Goal: Download file/media

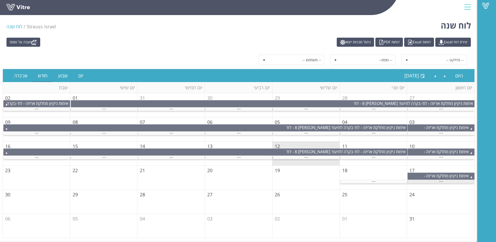
click at [429, 181] on div "..." at bounding box center [440, 181] width 67 height 3
click at [380, 182] on div "..." at bounding box center [373, 181] width 67 height 3
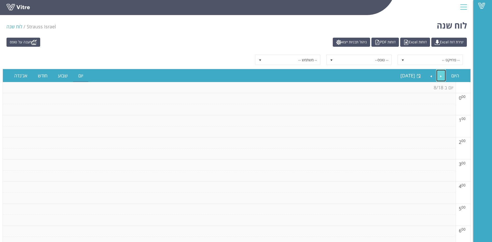
click at [438, 73] on link "Previous" at bounding box center [441, 76] width 10 height 12
click at [434, 75] on link "Next" at bounding box center [431, 76] width 10 height 12
click at [24, 7] on link at bounding box center [25, 9] width 39 height 10
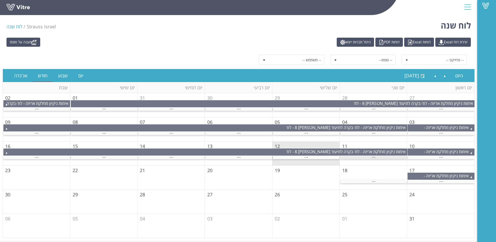
click at [378, 158] on div "..." at bounding box center [373, 157] width 67 height 3
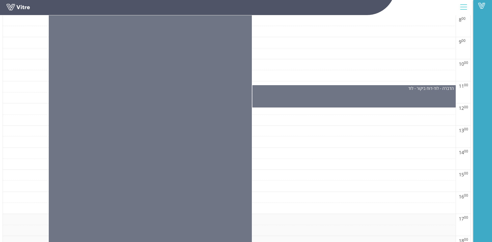
scroll to position [254, 0]
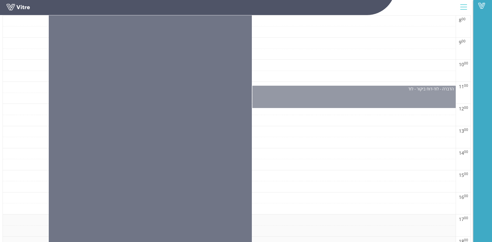
click at [386, 100] on div "הדברה - לוד - דוח ביקור - לוד" at bounding box center [353, 97] width 203 height 22
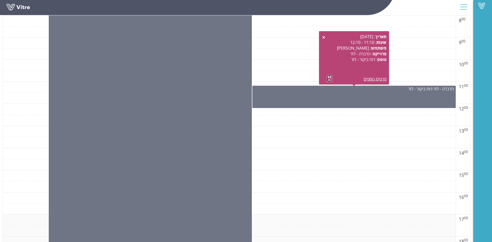
click at [328, 79] on link at bounding box center [329, 78] width 5 height 6
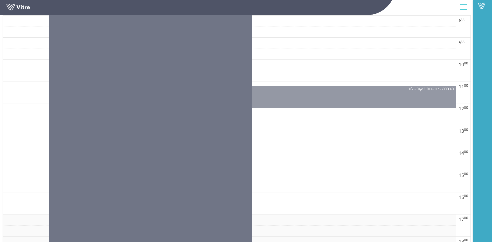
click at [346, 97] on div "הדברה - לוד - דוח ביקור - לוד" at bounding box center [353, 97] width 203 height 22
click at [341, 103] on div "הדברה - לוד - דוח ביקור - לוד" at bounding box center [353, 97] width 203 height 22
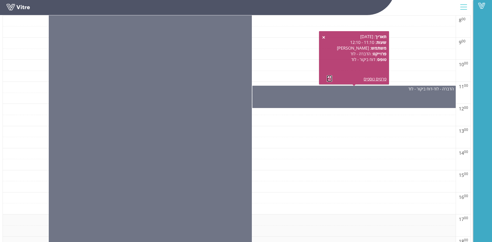
click at [329, 79] on link at bounding box center [329, 78] width 5 height 6
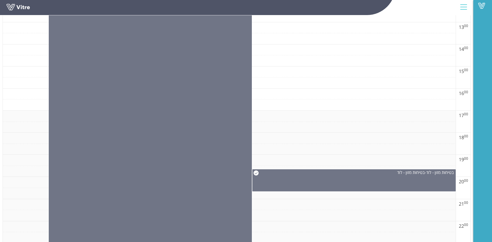
scroll to position [384, 0]
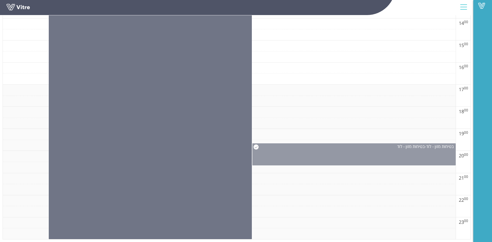
click at [390, 149] on div "בטיחות מזון - לוד - בטיחות מזון - לוד" at bounding box center [354, 146] width 203 height 6
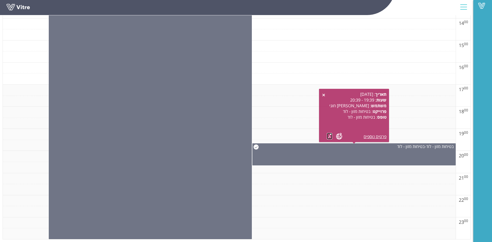
click at [328, 136] on link at bounding box center [329, 136] width 5 height 6
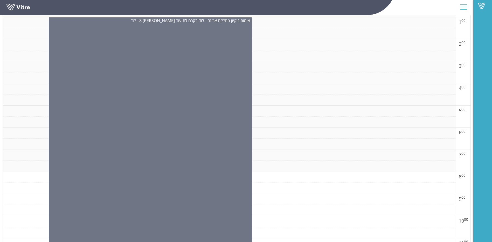
scroll to position [21, 0]
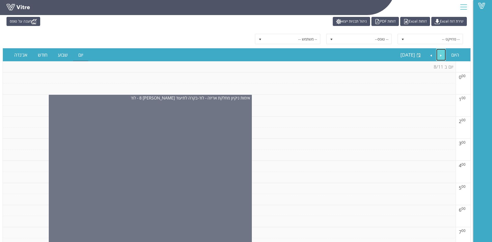
click at [438, 54] on link "Previous" at bounding box center [441, 55] width 10 height 12
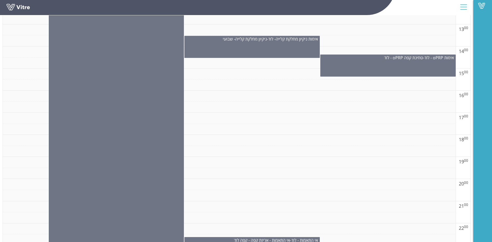
scroll to position [384, 0]
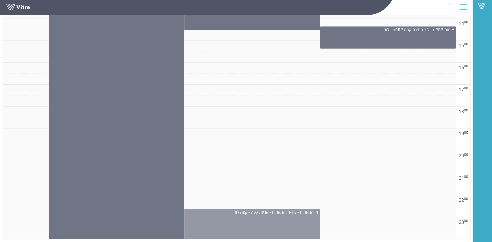
click at [306, 219] on div "אי התאמות - לוד - אי התאמות - אריזת קפה - קפה לוד" at bounding box center [251, 224] width 135 height 30
click at [248, 215] on div "אי התאמות - לוד - אי התאמות - אריזת קפה - קפה לוד" at bounding box center [251, 224] width 135 height 30
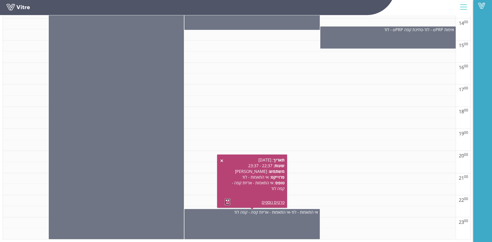
click at [227, 202] on link at bounding box center [227, 201] width 5 height 6
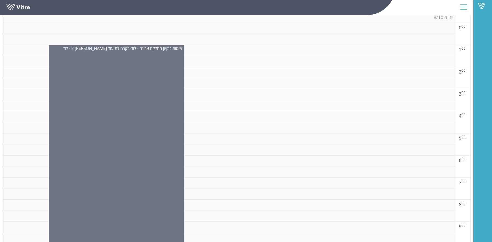
scroll to position [0, 0]
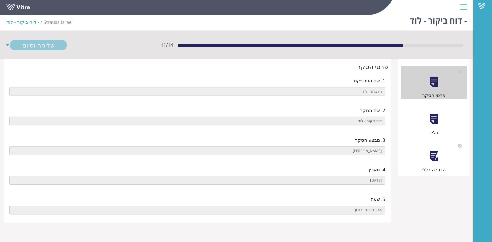
scroll to position [13, 0]
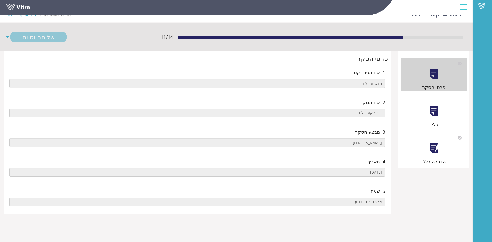
click at [426, 116] on div "כללי" at bounding box center [434, 111] width 66 height 33
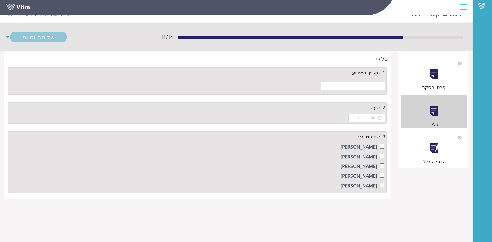
click at [426, 150] on div "הדברה כללי" at bounding box center [434, 148] width 66 height 33
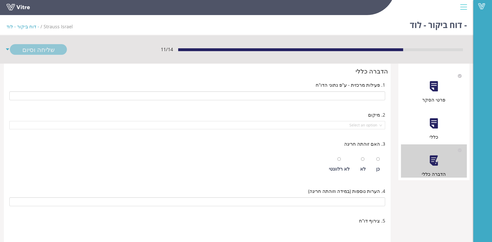
scroll to position [0, 0]
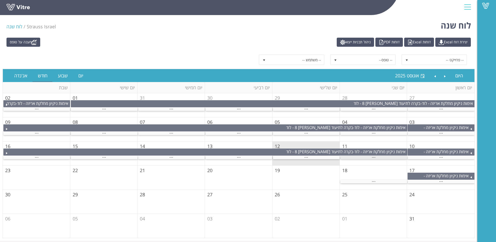
click at [357, 157] on div "..." at bounding box center [373, 157] width 67 height 3
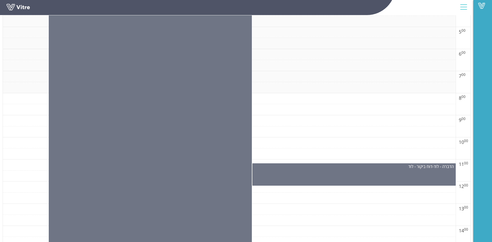
scroll to position [176, 0]
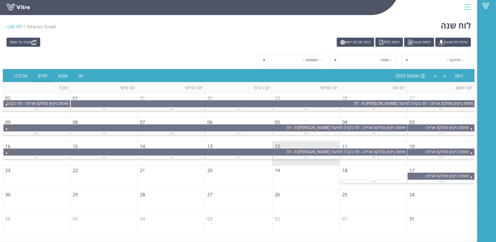
click at [373, 159] on td "11" at bounding box center [373, 153] width 67 height 24
click at [371, 157] on div "..." at bounding box center [373, 157] width 67 height 3
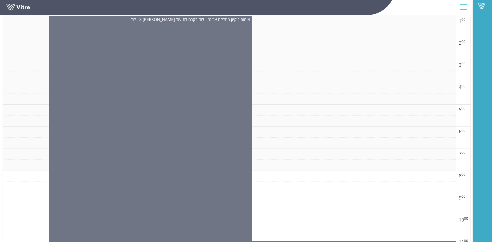
scroll to position [99, 0]
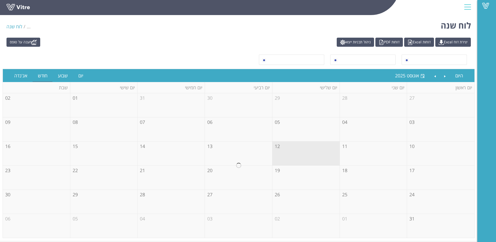
drag, startPoint x: 316, startPoint y: 170, endPoint x: 357, endPoint y: 241, distance: 82.0
click at [354, 239] on div "מענה על טופס יצירת דוח Excel דוחות Excel דוחות PDF ניהול תבניות ייצוא היום אוגו…" at bounding box center [238, 137] width 477 height 205
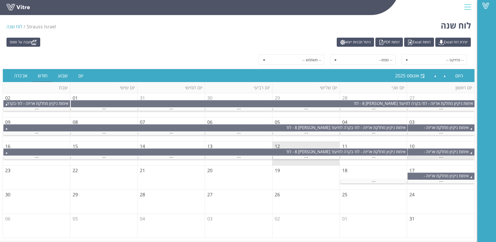
click at [446, 157] on div "..." at bounding box center [440, 157] width 67 height 3
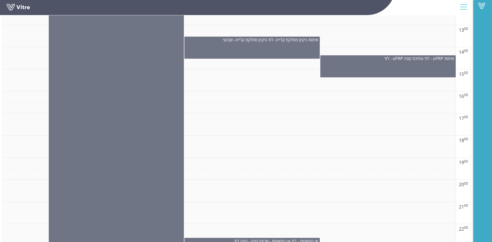
scroll to position [384, 0]
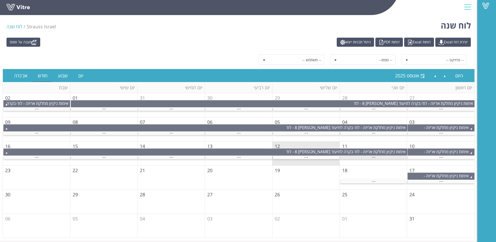
click at [375, 156] on span "..." at bounding box center [374, 156] width 4 height 6
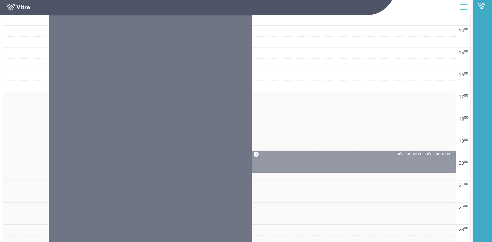
scroll to position [384, 0]
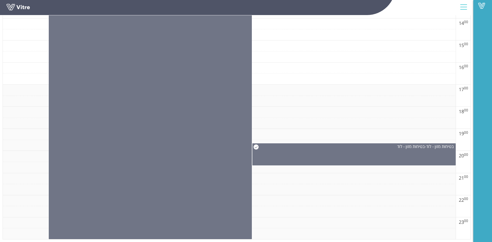
drag, startPoint x: 375, startPoint y: 156, endPoint x: 385, endPoint y: 182, distance: 27.9
click at [393, 183] on td at bounding box center [229, 178] width 453 height 11
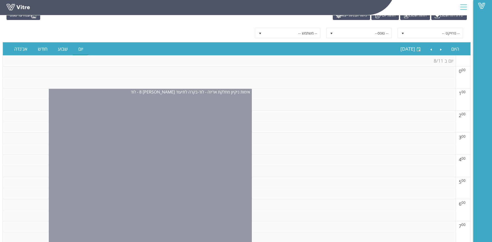
scroll to position [0, 0]
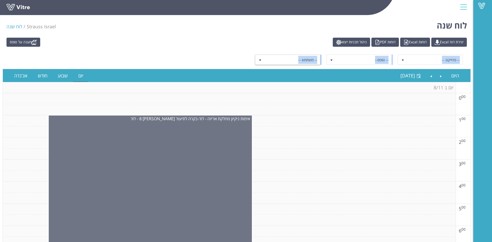
drag, startPoint x: 165, startPoint y: 54, endPoint x: 290, endPoint y: 59, distance: 125.1
click at [290, 59] on div "-- פרוייקט -- -- טופס-- -- משתמש --" at bounding box center [237, 60] width 468 height 18
click at [45, 72] on link "חודש" at bounding box center [43, 76] width 20 height 12
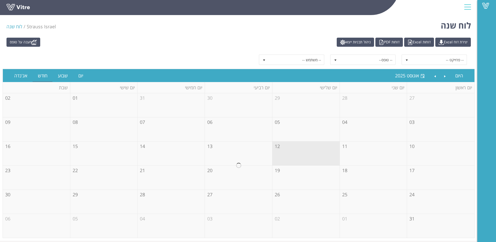
click at [202, 59] on div "-- פרוייקט -- -- טופס-- -- משתמש --" at bounding box center [238, 59] width 464 height 10
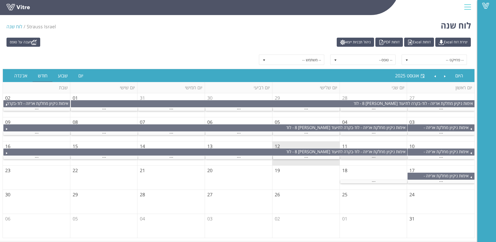
click at [365, 157] on div "..." at bounding box center [373, 157] width 67 height 3
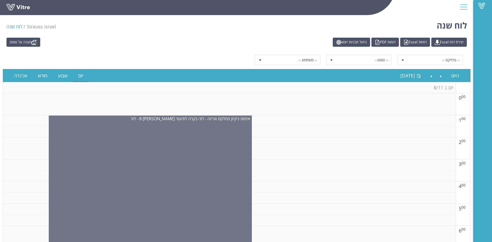
drag, startPoint x: 315, startPoint y: 192, endPoint x: 218, endPoint y: 66, distance: 159.3
click at [218, 66] on div "-- פרוייקט -- -- טופס-- -- משתמש --" at bounding box center [237, 60] width 468 height 18
click at [37, 72] on link "חודש" at bounding box center [43, 76] width 20 height 12
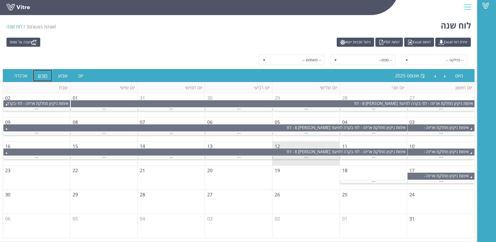
click at [305, 158] on span "..." at bounding box center [306, 156] width 4 height 6
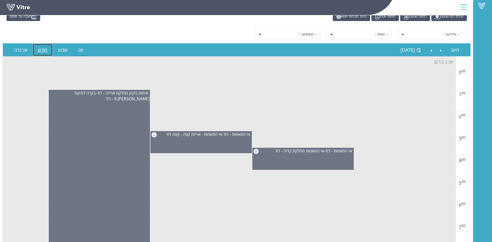
scroll to position [52, 0]
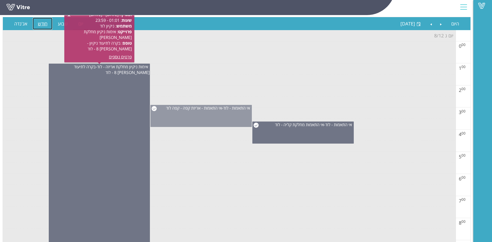
click at [186, 120] on div "אי התאמות - לוד - אי התאמות - אריזת קפה - קפה לוד" at bounding box center [200, 116] width 101 height 22
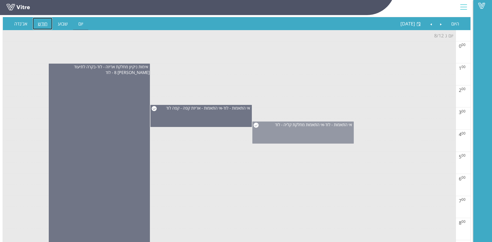
click at [322, 133] on div "אי התאמות - לוד - אי התאמות מחלקת קליה - לוד" at bounding box center [302, 132] width 101 height 22
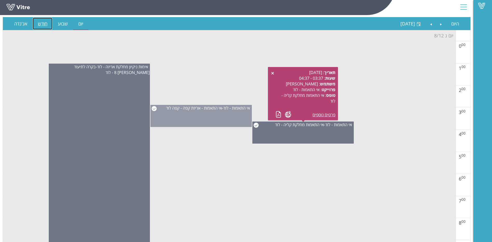
click at [228, 116] on div "אי התאמות - לוד - אי התאמות - אריזת קפה - קפה לוד" at bounding box center [200, 116] width 101 height 22
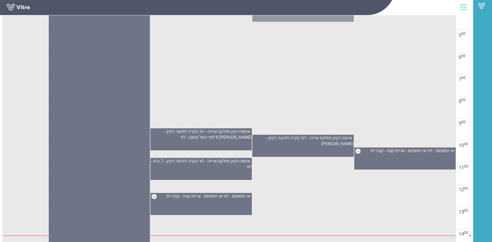
scroll to position [182, 0]
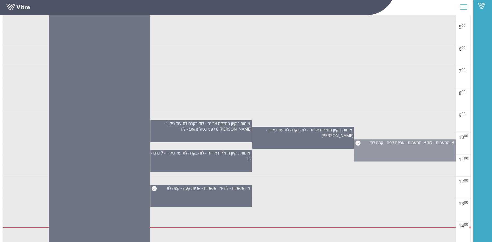
click at [364, 145] on div "אי התאמות - לוד - אי התאמות - אריזת קפה - קפה לוד" at bounding box center [404, 150] width 101 height 22
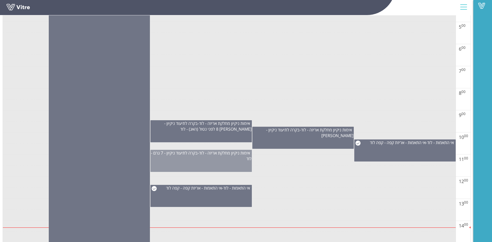
click at [238, 162] on div "אימות ניקיון מחלקת אריזה - לוד - בקרה לתיעוד ניקיון - 7 גרם - לוד" at bounding box center [200, 161] width 101 height 22
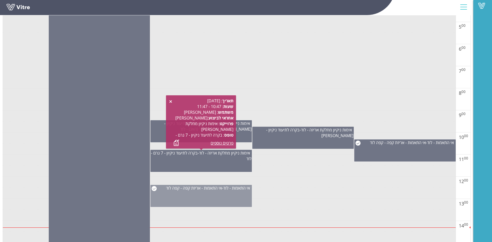
click at [220, 202] on div "אי התאמות - לוד - אי התאמות - אריזת קפה - קפה לוד" at bounding box center [200, 196] width 101 height 22
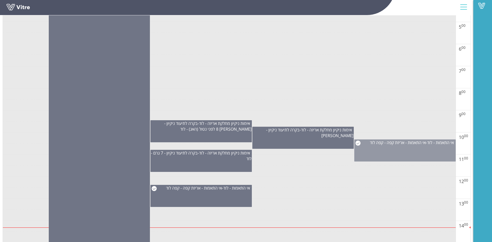
click at [435, 148] on div "אי התאמות - לוד - אי התאמות - אריזת קפה - קפה לוד" at bounding box center [404, 150] width 101 height 22
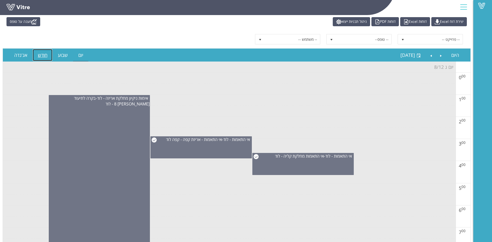
scroll to position [0, 0]
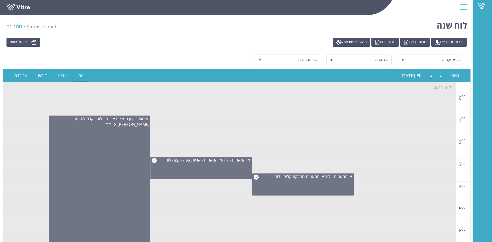
drag, startPoint x: 226, startPoint y: 55, endPoint x: 182, endPoint y: 45, distance: 44.7
click at [182, 45] on div "מענה על טופס יצירת דוח Excel דוחות Excel דוחות PDF ניהול תבניות ייצוא" at bounding box center [237, 42] width 468 height 9
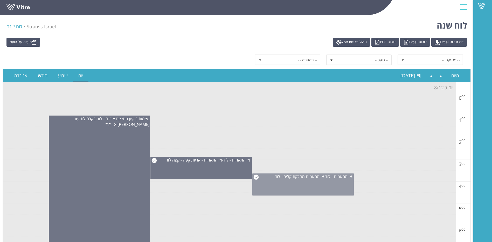
click at [289, 191] on div "אי התאמות - לוד - אי התאמות מחלקת קליה - לוד" at bounding box center [302, 184] width 101 height 22
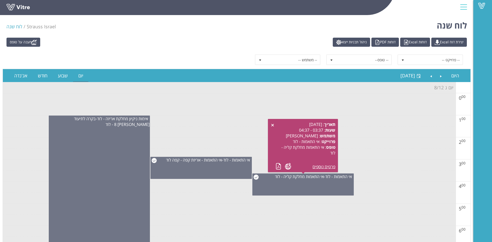
click at [274, 167] on div "תאריך : 12.08.2025 שעות : 03:37 - 04:37 משתמש : אריאל אורן פרוייקט : אי התאמות …" at bounding box center [302, 145] width 65 height 48
click at [277, 166] on link at bounding box center [278, 166] width 5 height 6
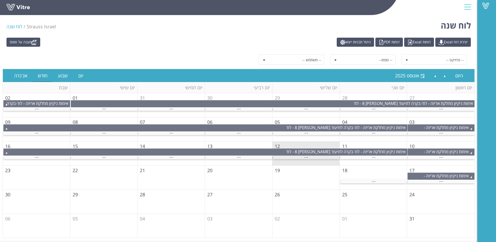
click at [300, 156] on div "..." at bounding box center [306, 157] width 67 height 3
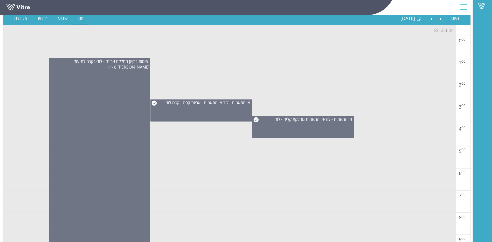
scroll to position [52, 0]
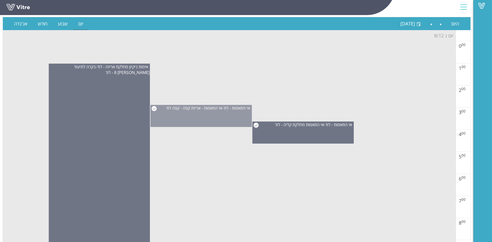
click at [216, 114] on div "אי התאמות - לוד - אי התאמות - אריזת קפה - קפה לוד" at bounding box center [200, 116] width 101 height 22
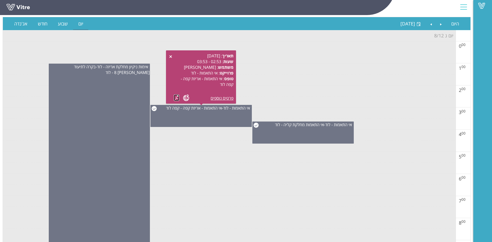
click at [175, 96] on link at bounding box center [176, 97] width 5 height 6
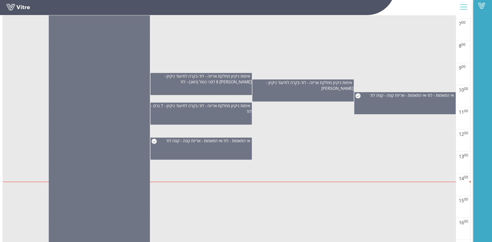
scroll to position [233, 0]
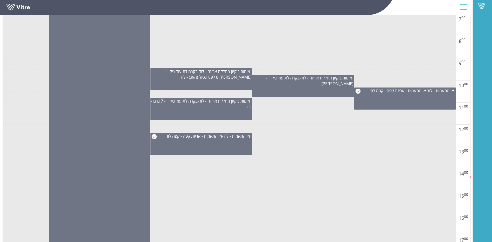
click at [399, 112] on td at bounding box center [229, 107] width 453 height 11
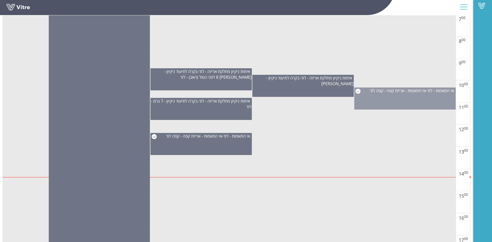
click at [399, 105] on div "אי התאמות - לוד - אי התאמות - אריזת קפה - קפה לוד" at bounding box center [404, 98] width 101 height 22
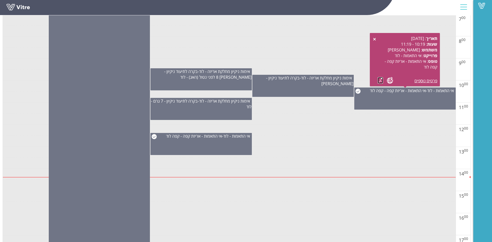
click at [380, 81] on link at bounding box center [380, 80] width 5 height 6
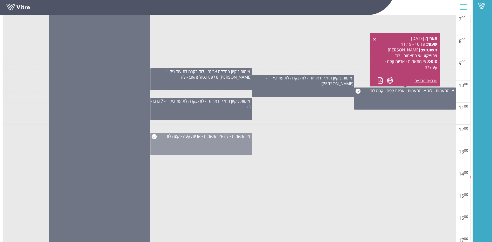
click at [241, 134] on span "אי התאמות - לוד" at bounding box center [236, 136] width 27 height 6
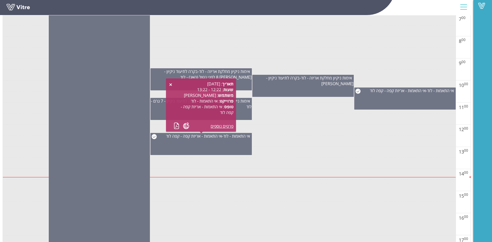
click at [173, 127] on div "תאריך : [DATE] שעות : 12:22 - 13:22 משתמש : [PERSON_NAME] : אי התאמות - לוד טופ…" at bounding box center [201, 105] width 65 height 48
click at [176, 127] on link at bounding box center [176, 125] width 5 height 6
